Goal: Information Seeking & Learning: Learn about a topic

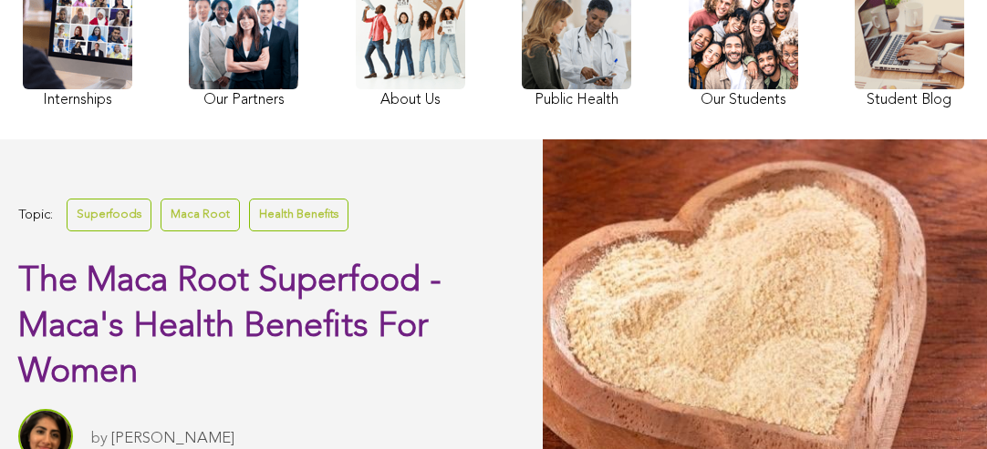
scroll to position [796, 0]
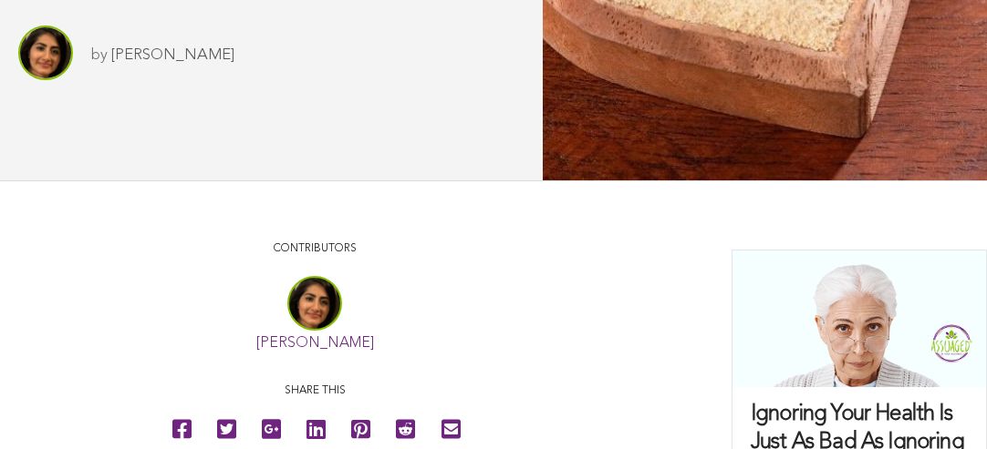
click at [227, 418] on icon at bounding box center [226, 429] width 19 height 41
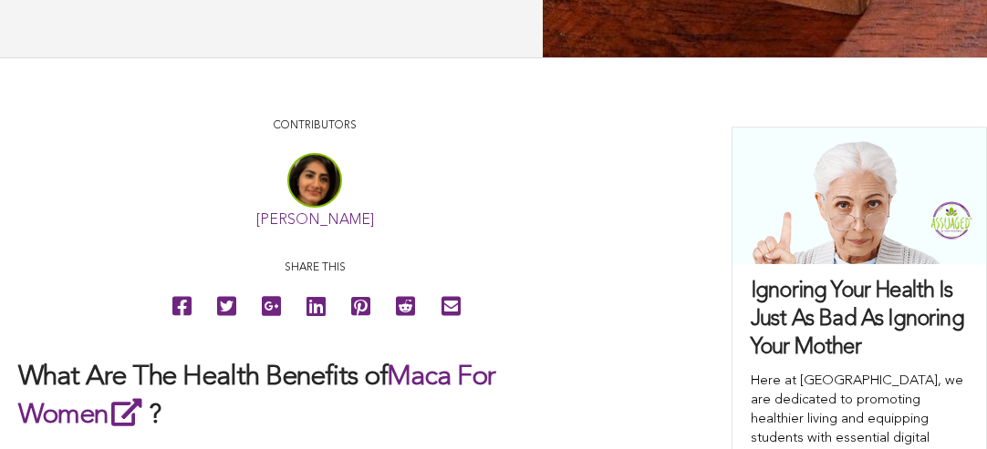
scroll to position [818, 0]
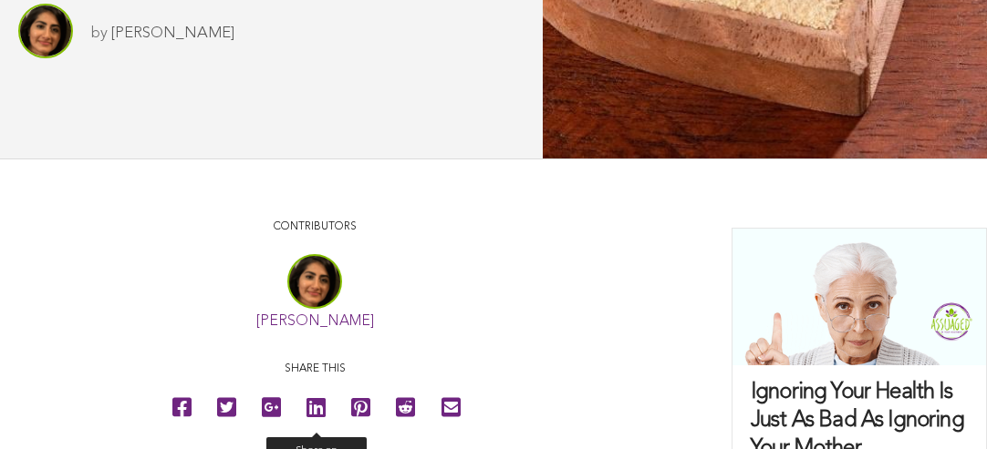
click at [314, 405] on icon at bounding box center [315, 407] width 19 height 41
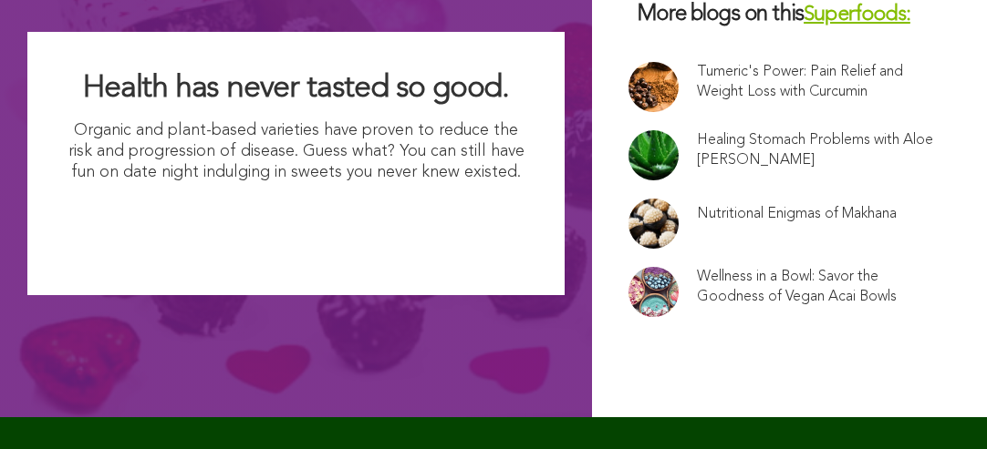
scroll to position [12521, 0]
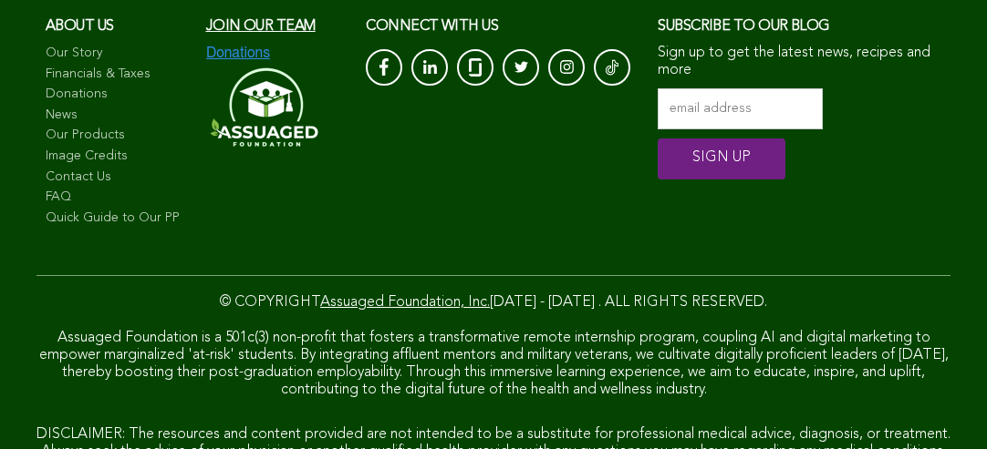
click at [104, 107] on link "News" at bounding box center [117, 116] width 142 height 18
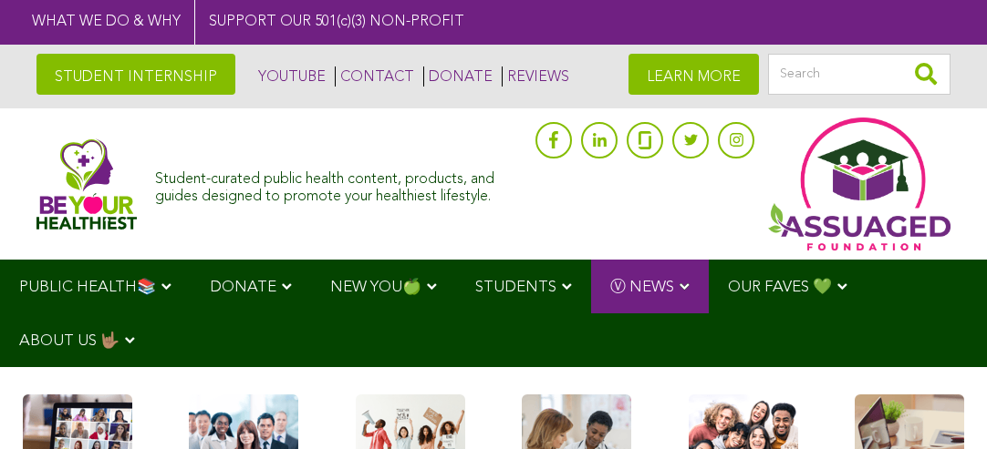
click at [88, 181] on img at bounding box center [86, 184] width 100 height 91
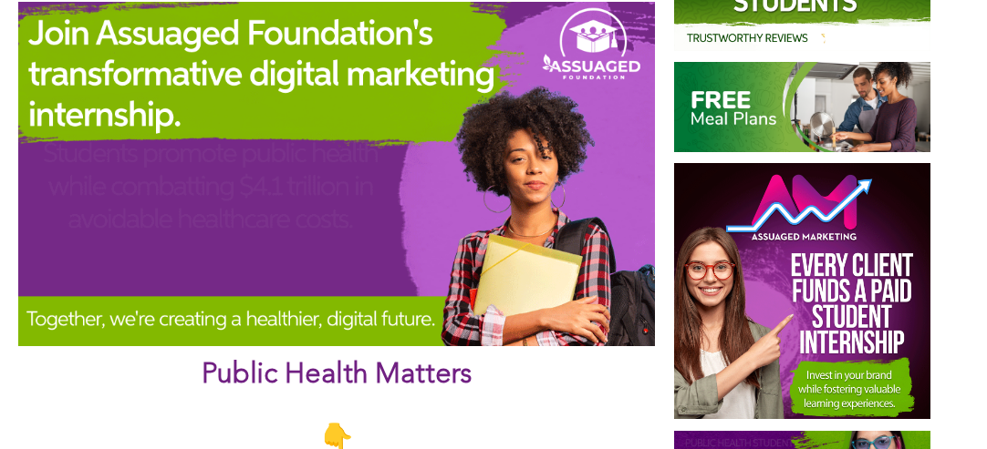
scroll to position [706, 0]
